Goal: Task Accomplishment & Management: Manage account settings

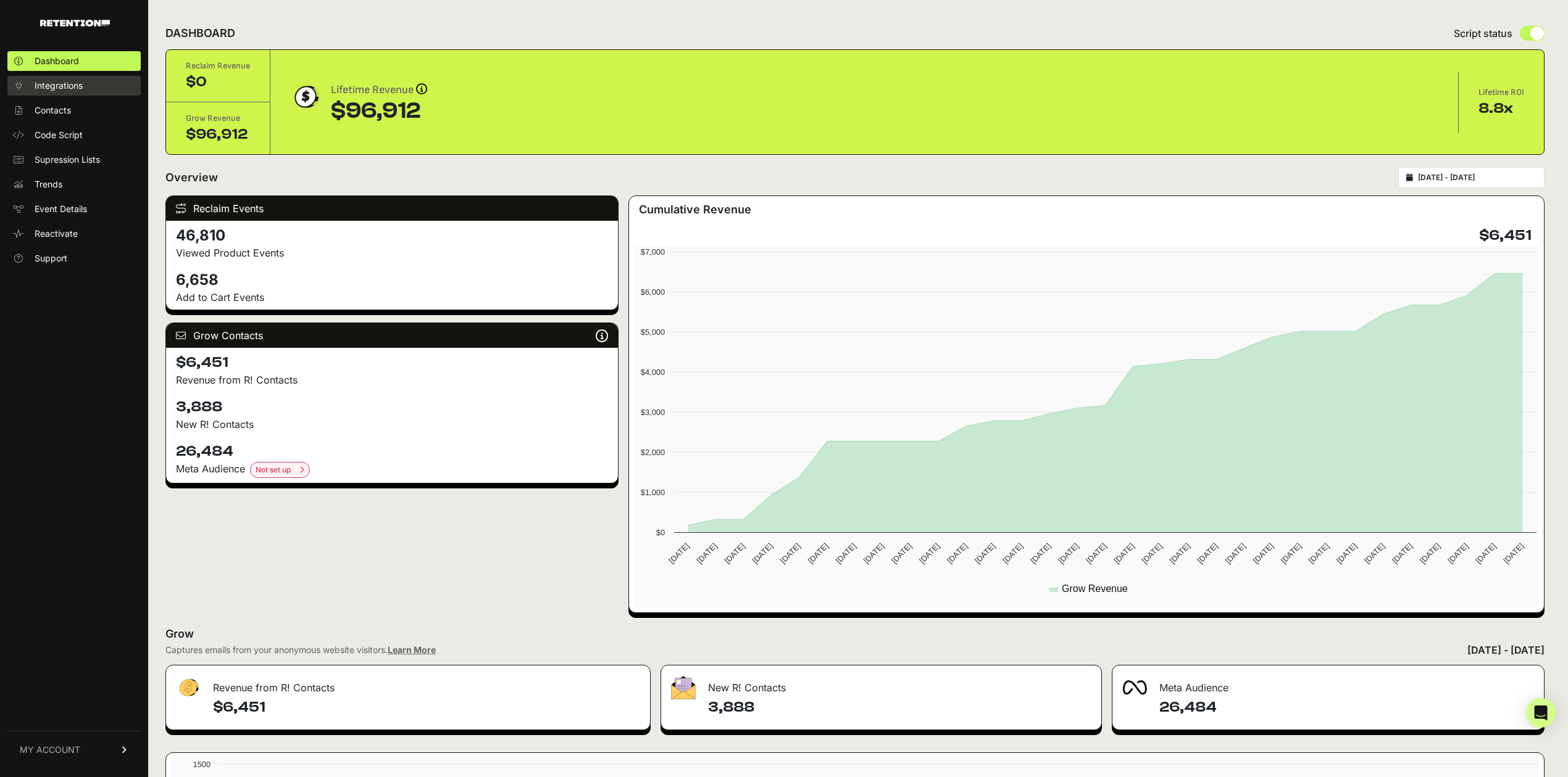
click at [70, 84] on span "Integrations" at bounding box center [59, 86] width 48 height 13
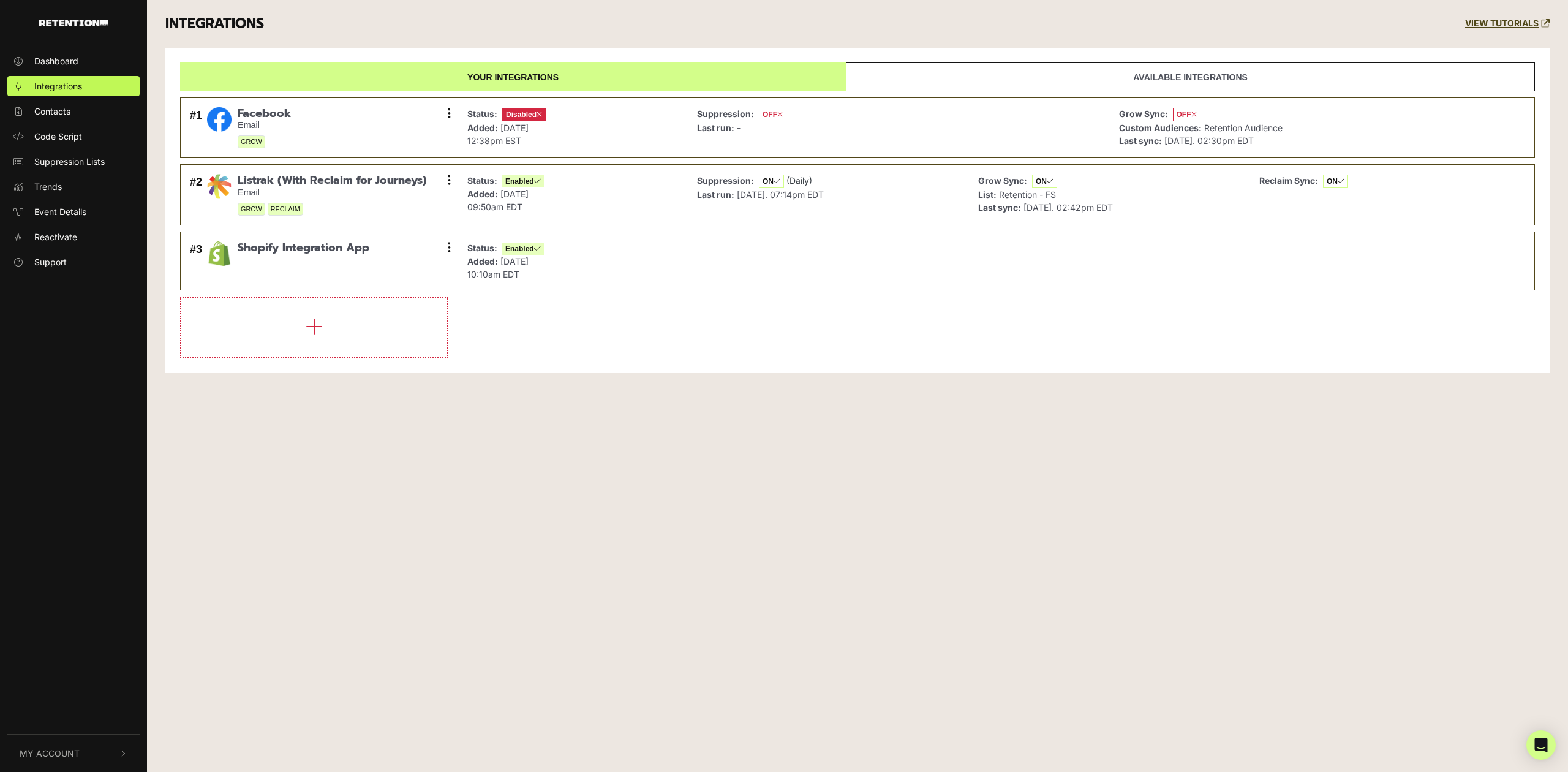
click at [61, 744] on button "My Account" at bounding box center [73, 754] width 133 height 37
click at [56, 761] on link "Sign Out" at bounding box center [73, 751] width 133 height 21
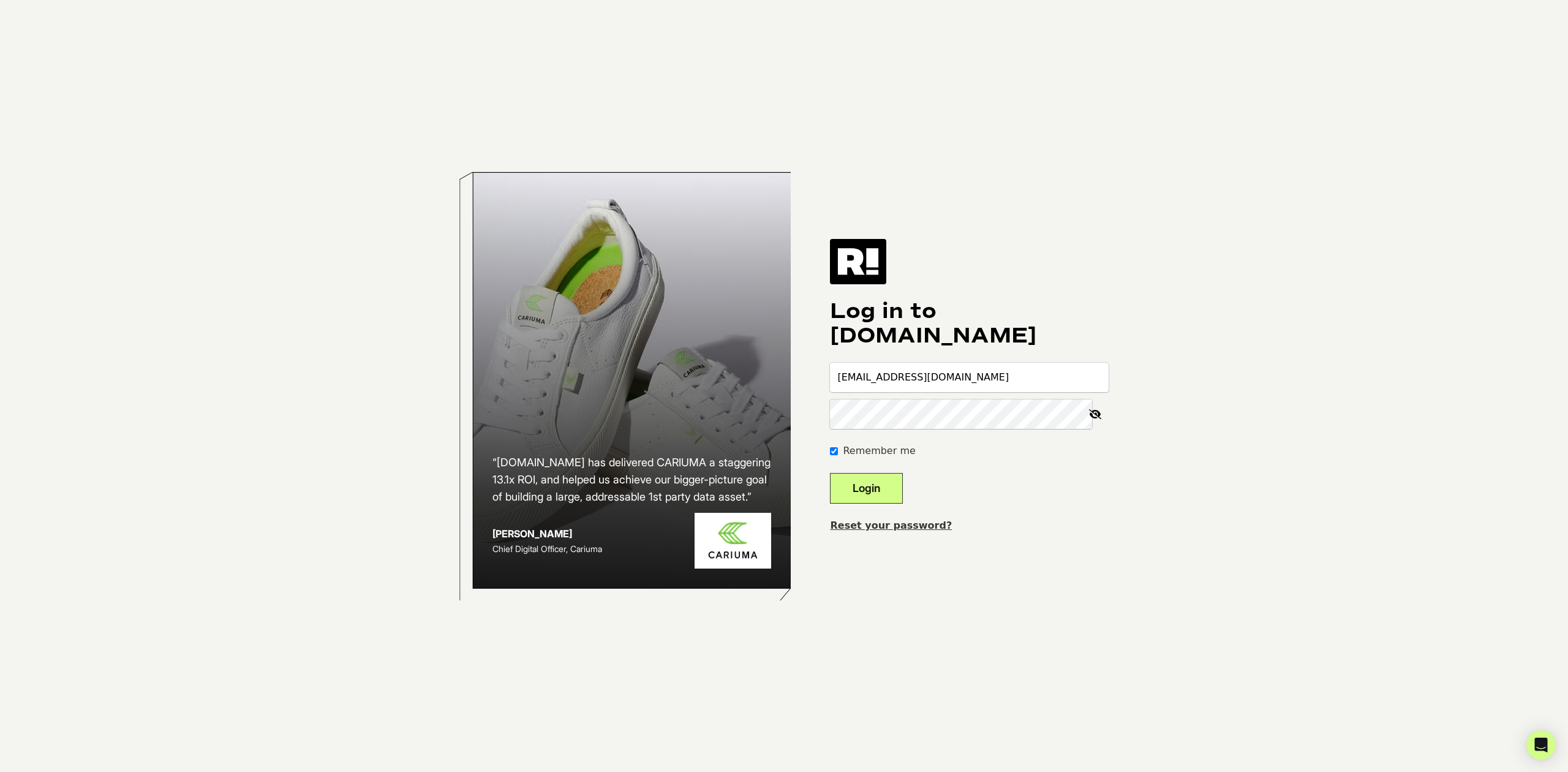
click at [1003, 376] on input "[EMAIL_ADDRESS][DOMAIN_NAME]" at bounding box center [969, 377] width 279 height 29
type input "[EMAIL_ADDRESS][DOMAIN_NAME]"
click at [902, 500] on button "Login" at bounding box center [867, 489] width 73 height 30
